Goal: Task Accomplishment & Management: Manage account settings

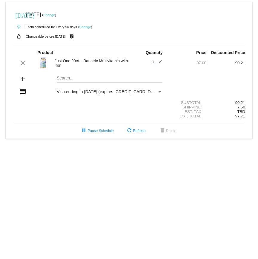
click at [55, 15] on link "Change" at bounding box center [49, 15] width 12 height 4
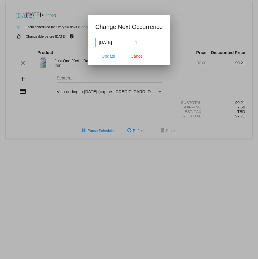
click at [129, 43] on div "[DATE]" at bounding box center [118, 42] width 38 height 7
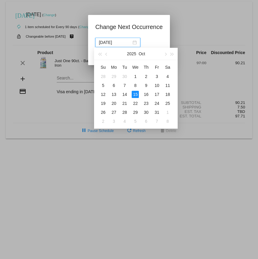
click at [136, 94] on div "15" at bounding box center [135, 94] width 7 height 7
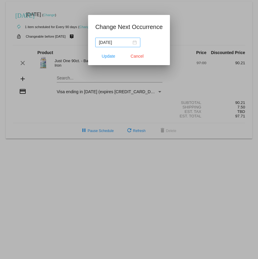
click at [130, 42] on div "[DATE]" at bounding box center [118, 42] width 38 height 7
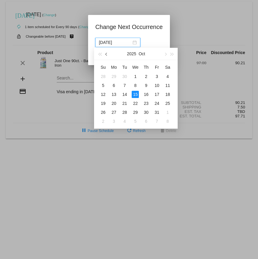
click at [107, 54] on span "button" at bounding box center [106, 54] width 3 height 3
click at [126, 103] on table "Su Mo Tu We Th Fr Sa 31 1 2 3 4 5 6 7 8 9 10 11 12 13 14 15 16 17 18 19 20 21 2…" at bounding box center [135, 93] width 75 height 63
click at [134, 103] on div "24" at bounding box center [135, 103] width 7 height 7
type input "2025-09-24"
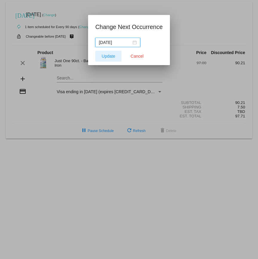
click at [111, 56] on span "Update" at bounding box center [108, 56] width 13 height 5
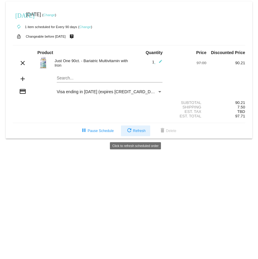
click at [136, 132] on span "refresh Refresh" at bounding box center [136, 131] width 20 height 4
